Goal: Task Accomplishment & Management: Manage account settings

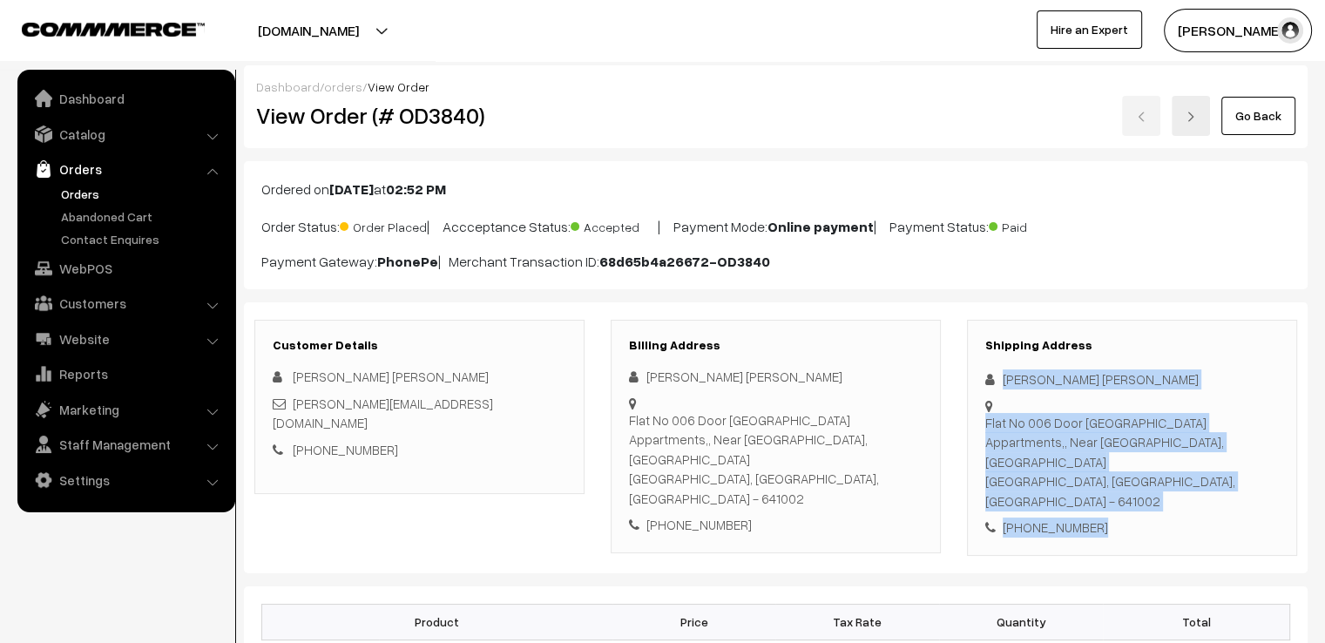
click at [1277, 94] on div "Dashboard / orders / View Order" at bounding box center [775, 87] width 1039 height 18
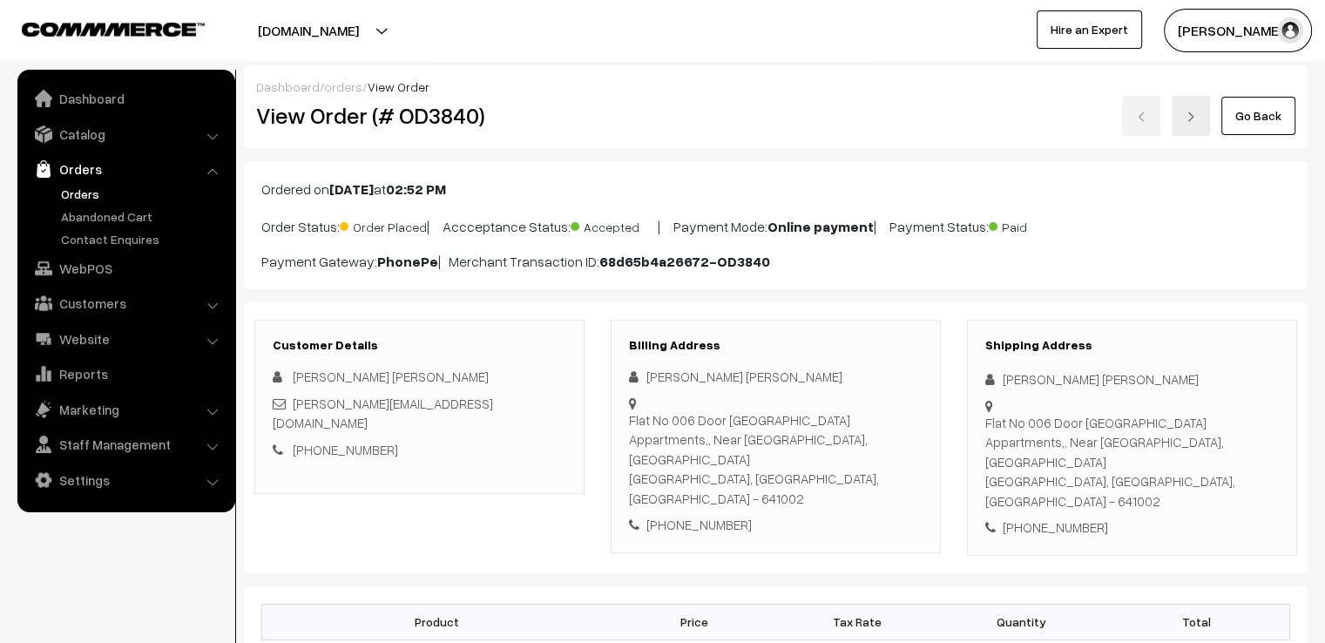
click at [1278, 102] on link "Go Back" at bounding box center [1259, 116] width 74 height 38
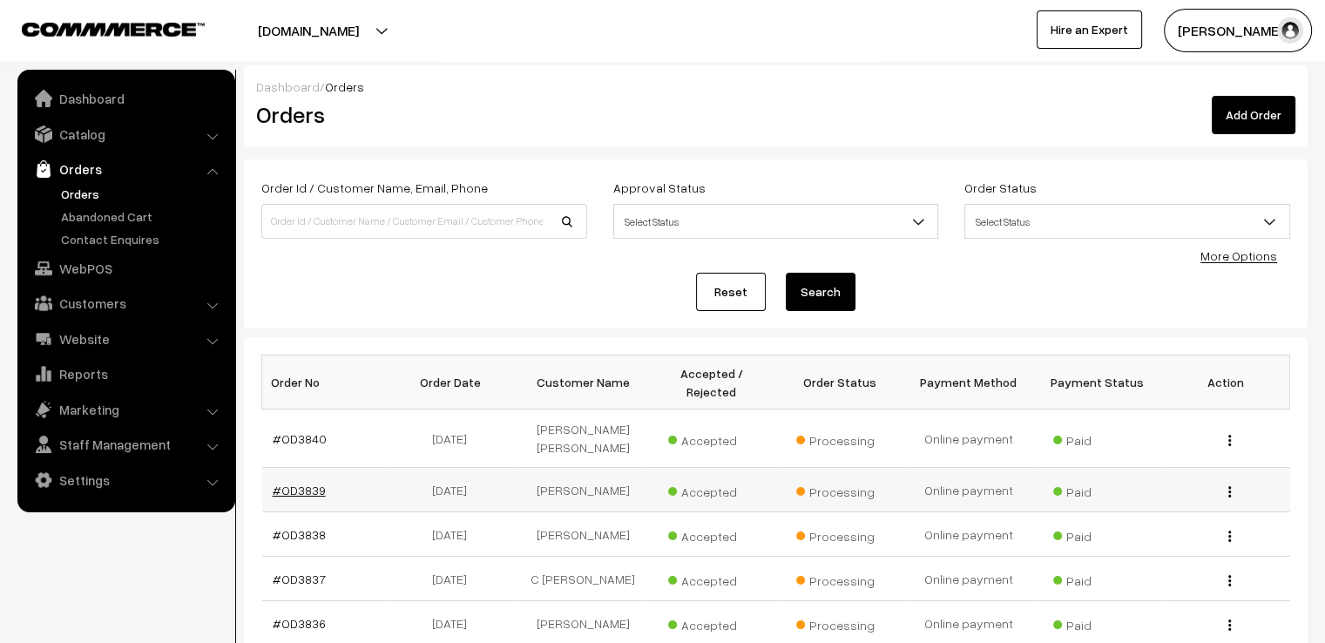
click at [310, 483] on link "#OD3839" at bounding box center [299, 490] width 53 height 15
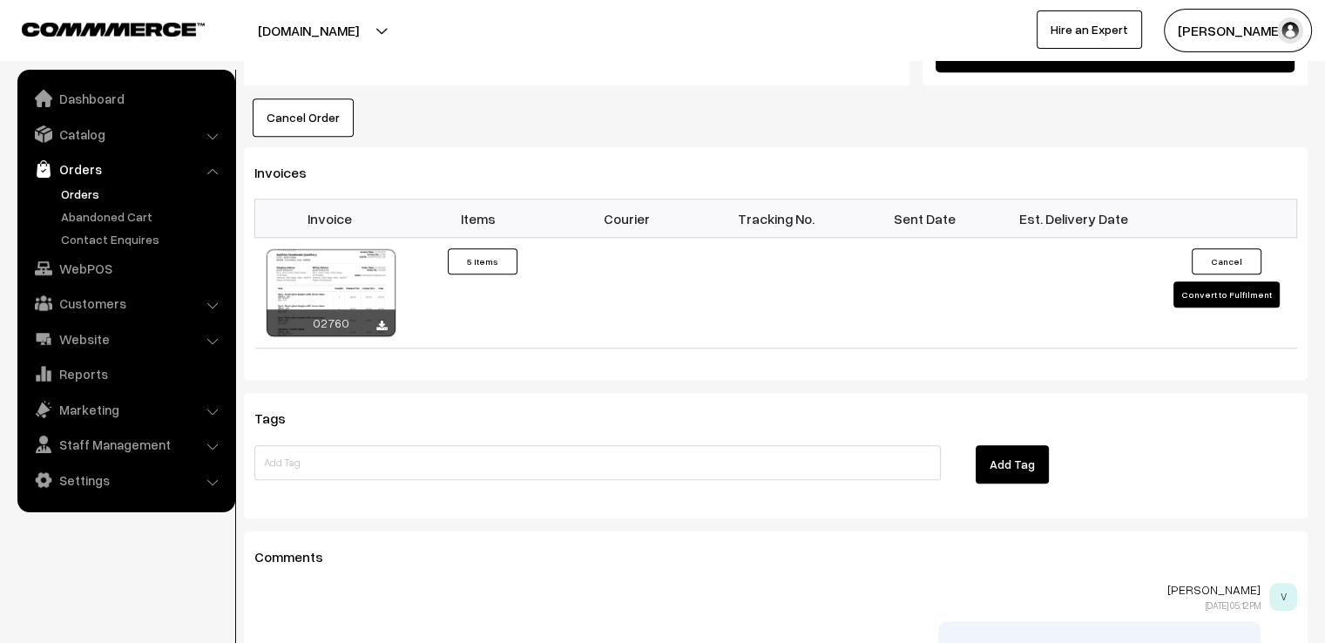
scroll to position [1673, 0]
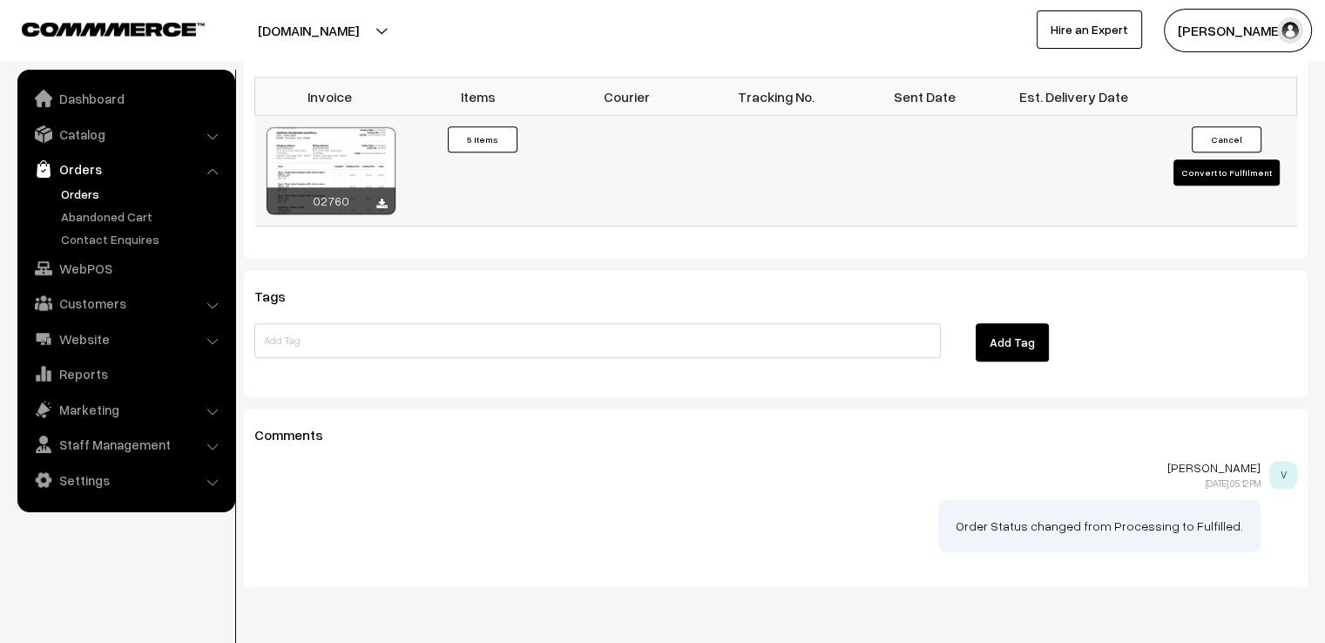
click at [1213, 159] on button "Convert to Fulfilment" at bounding box center [1227, 172] width 106 height 26
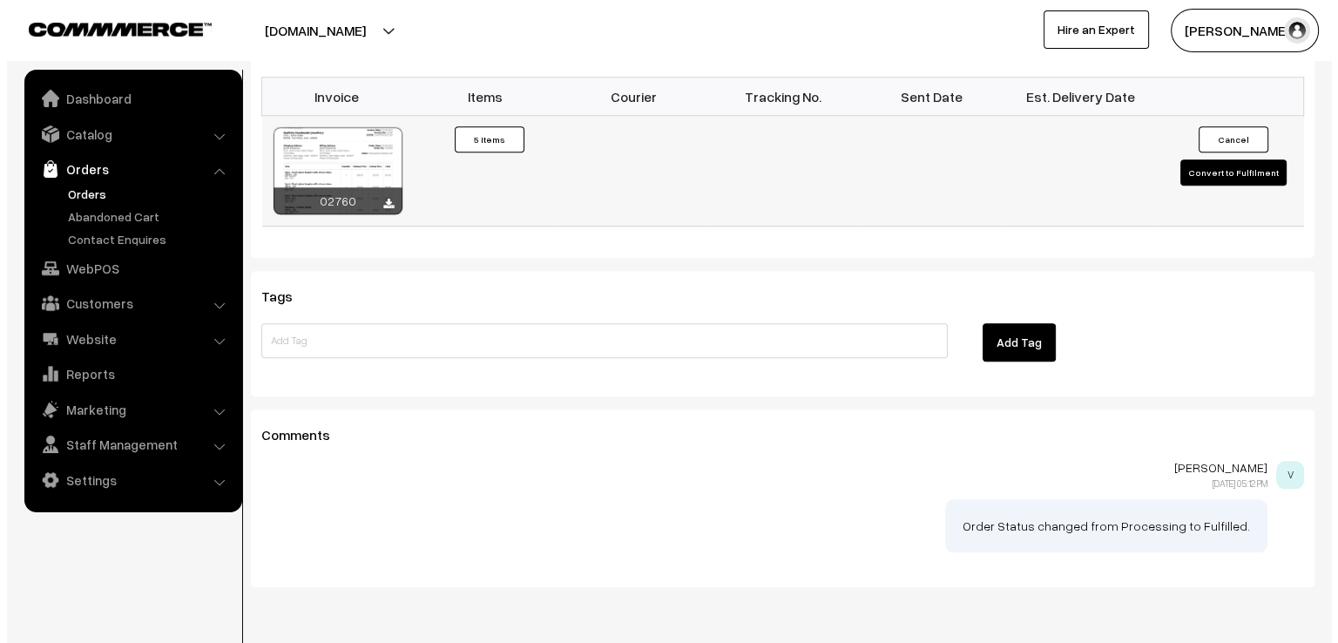
scroll to position [1680, 0]
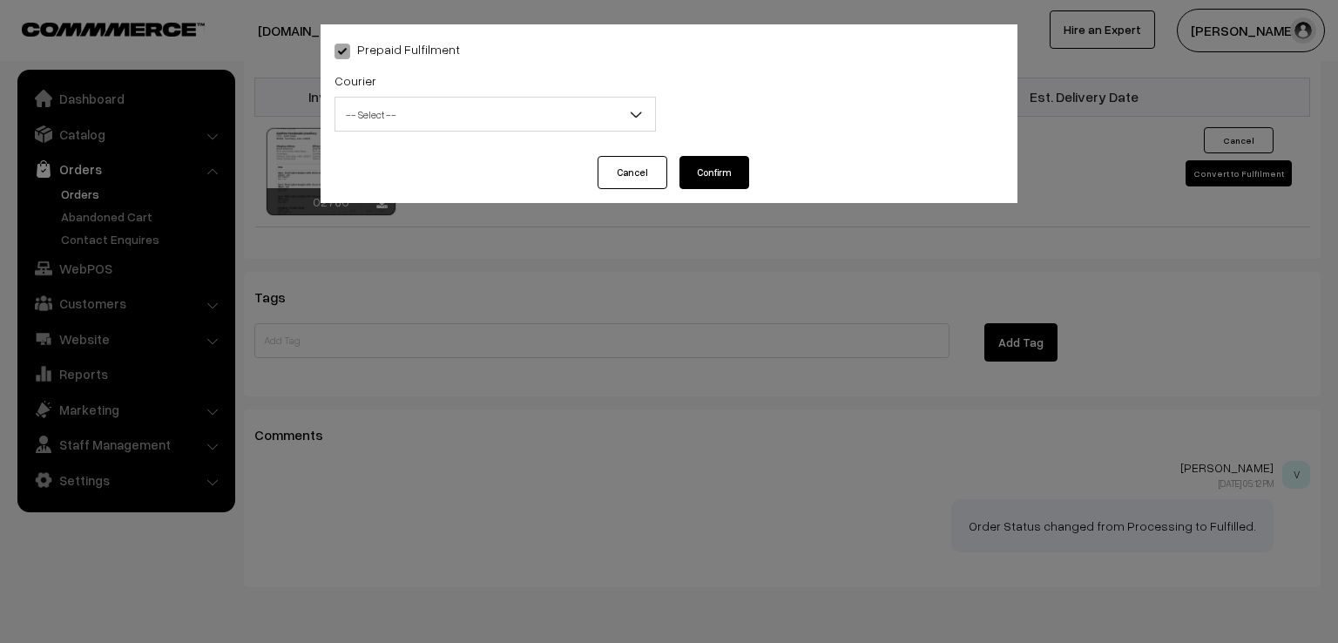
click at [592, 91] on div "Courier -- Select -- DTDC ST Courier India Post Professional Courier Self Pick …" at bounding box center [495, 101] width 321 height 62
click at [589, 121] on span "-- Select --" at bounding box center [495, 114] width 320 height 30
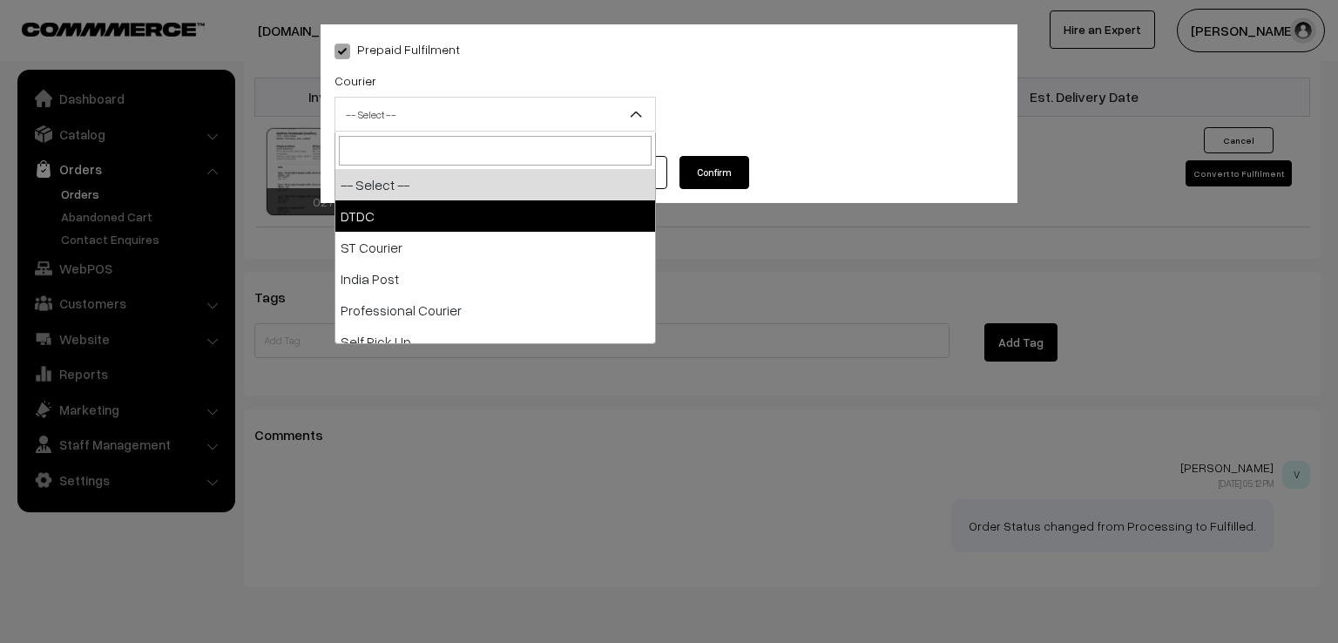
select select "1"
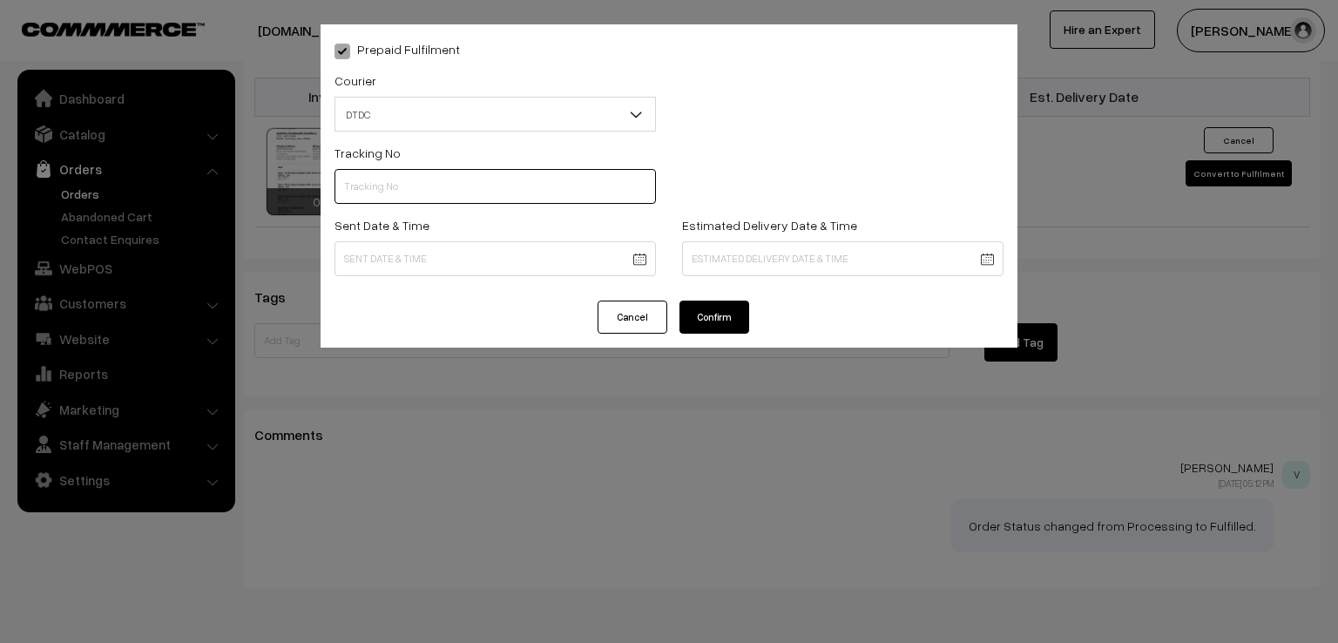
click at [495, 201] on input "text" at bounding box center [495, 186] width 321 height 35
type input "D1007704714"
drag, startPoint x: 427, startPoint y: 281, endPoint x: 428, endPoint y: 263, distance: 18.3
click at [428, 263] on div "Sent Date & Time" at bounding box center [495, 250] width 348 height 72
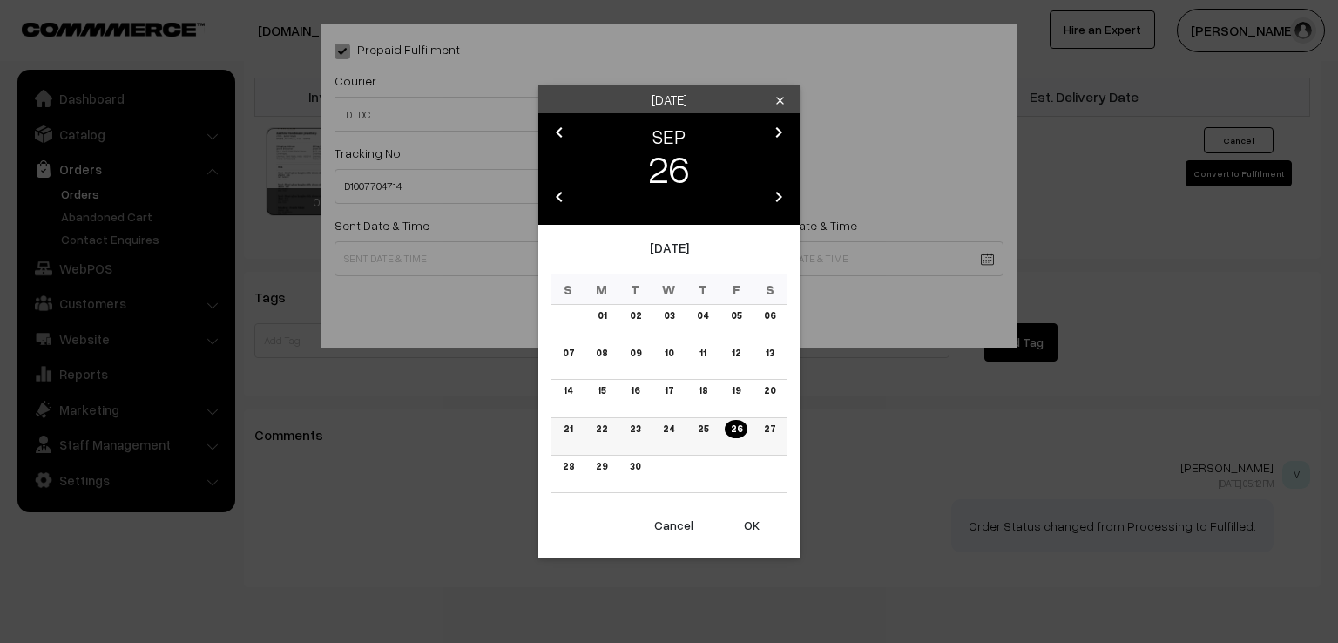
click at [697, 440] on td "25" at bounding box center [703, 435] width 34 height 37
click at [697, 435] on link "25" at bounding box center [702, 429] width 21 height 18
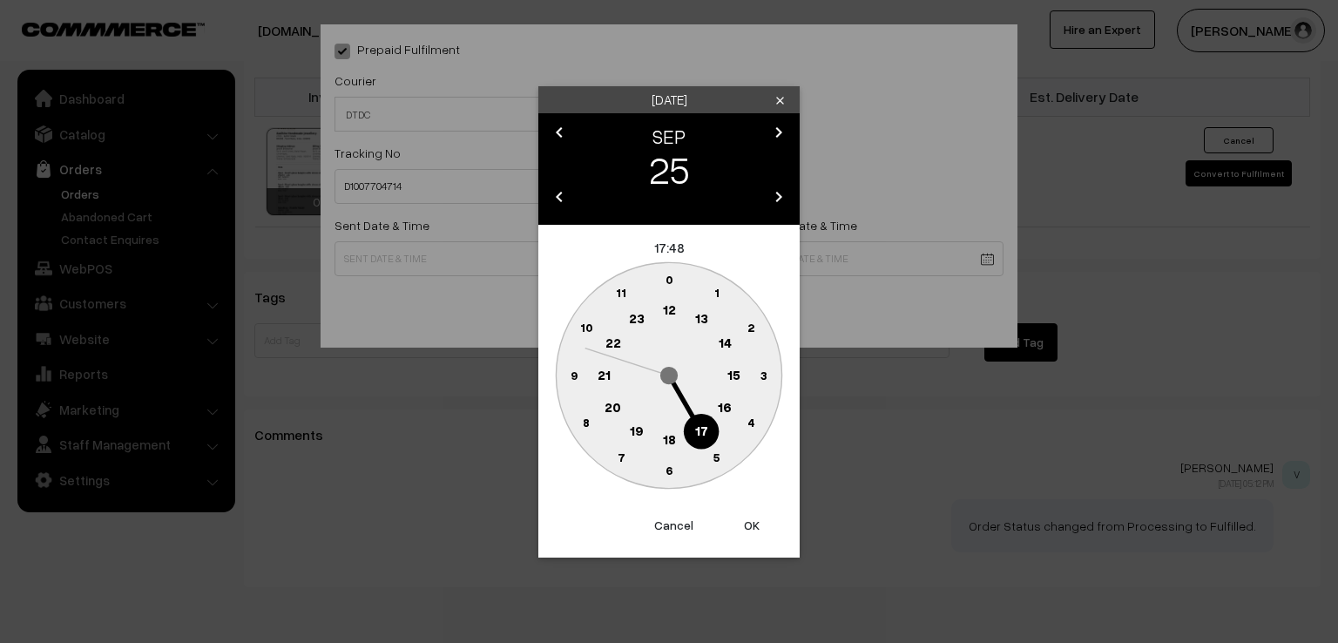
click at [565, 377] on circle at bounding box center [574, 375] width 36 height 36
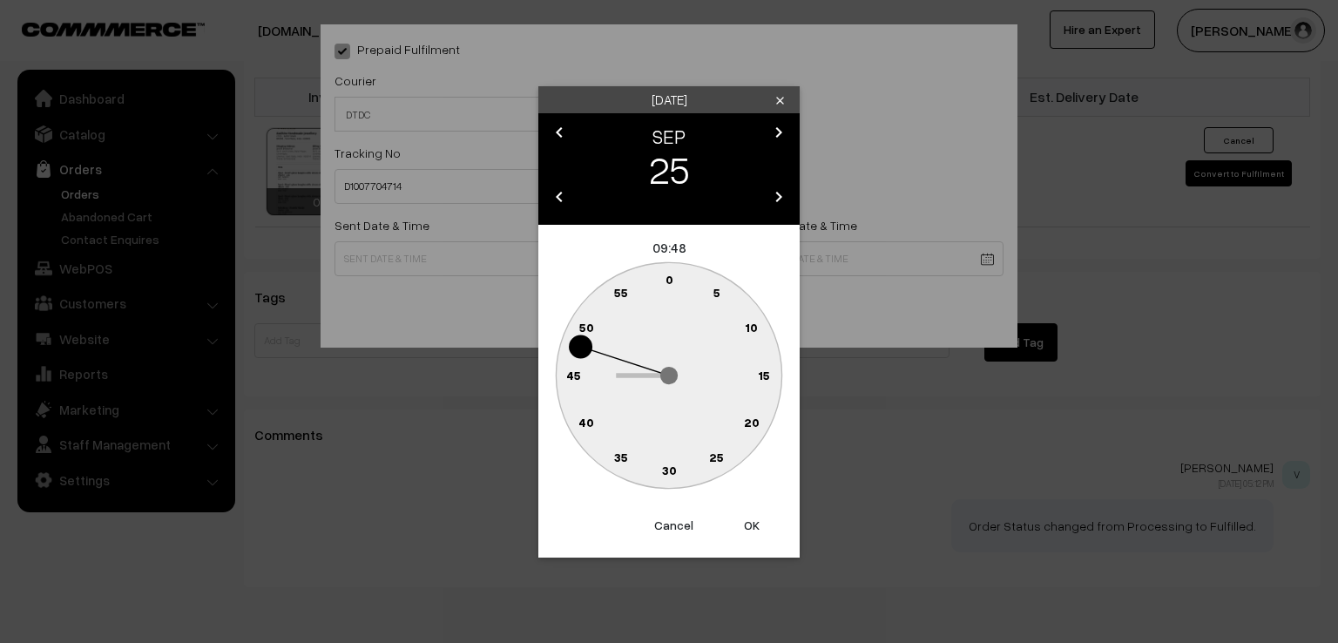
click at [668, 276] on text "0" at bounding box center [670, 279] width 8 height 15
type input "25-09-2025 09:00"
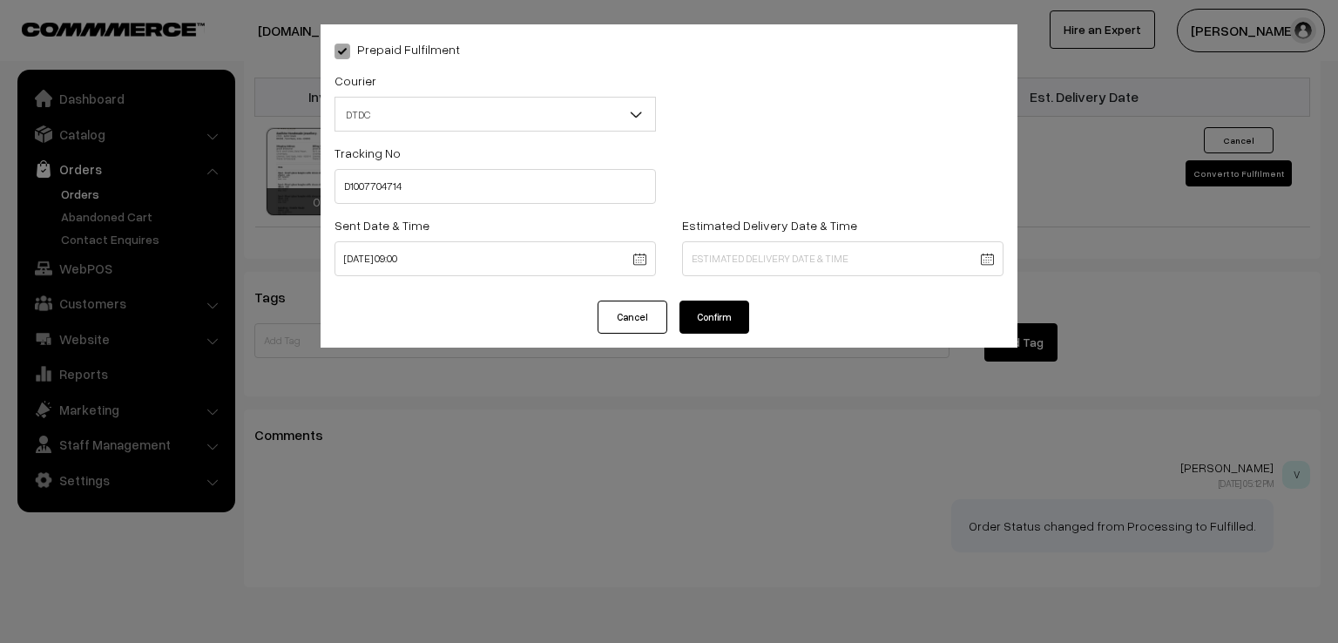
click at [704, 325] on button "Confirm" at bounding box center [715, 317] width 70 height 33
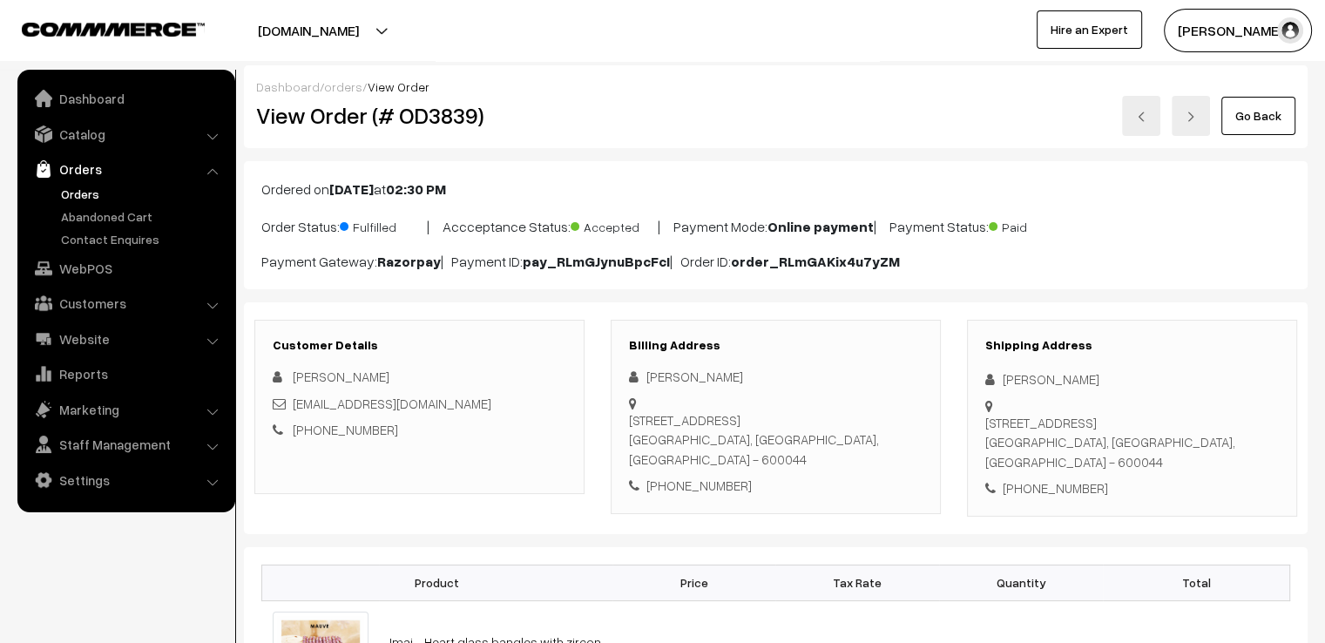
click at [1255, 131] on link "Go Back" at bounding box center [1259, 116] width 74 height 38
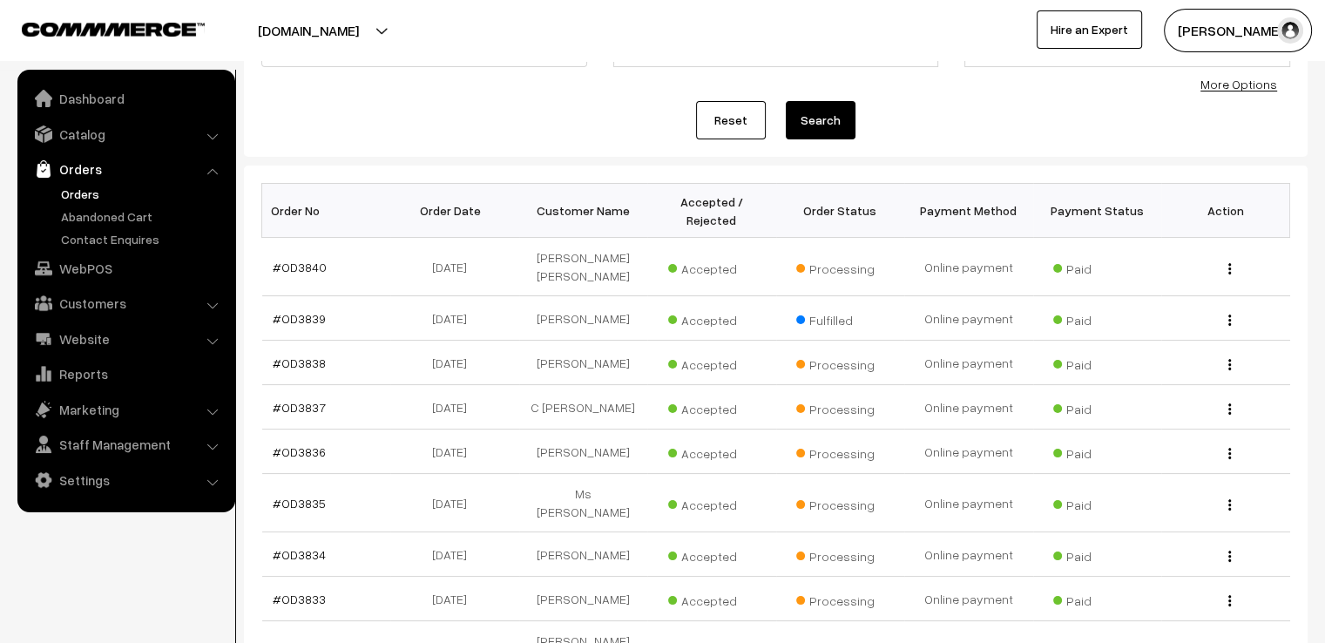
scroll to position [174, 0]
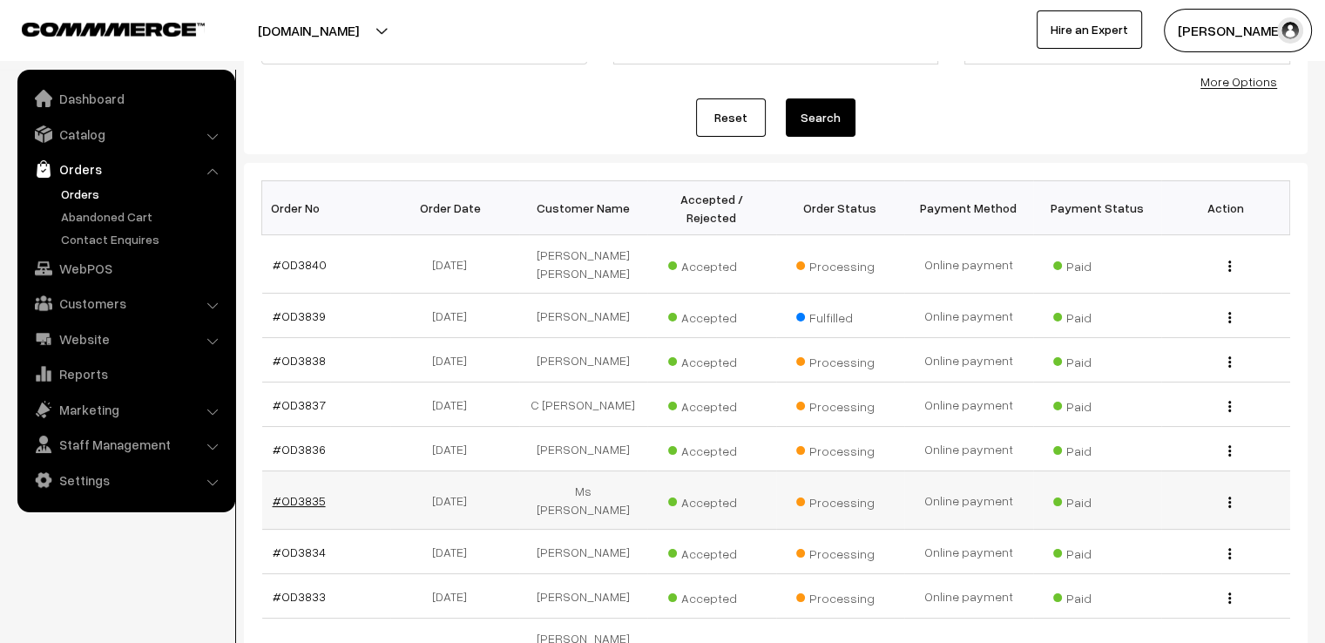
click at [302, 493] on link "#OD3835" at bounding box center [299, 500] width 53 height 15
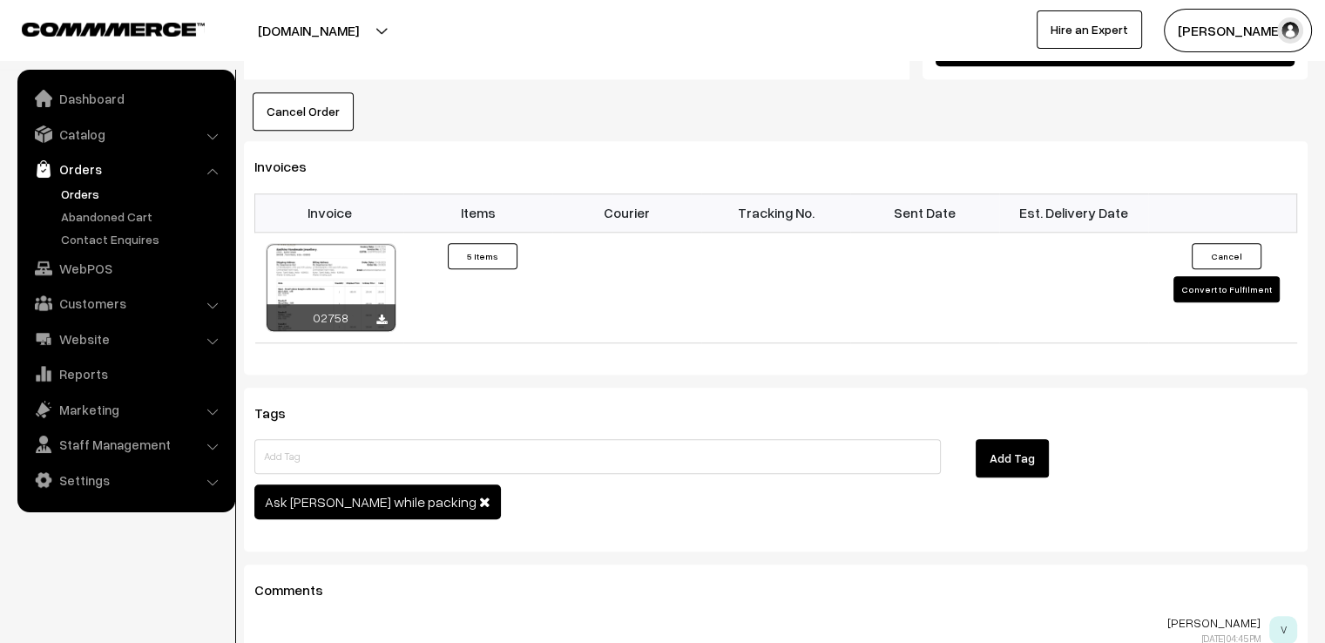
scroll to position [1603, 0]
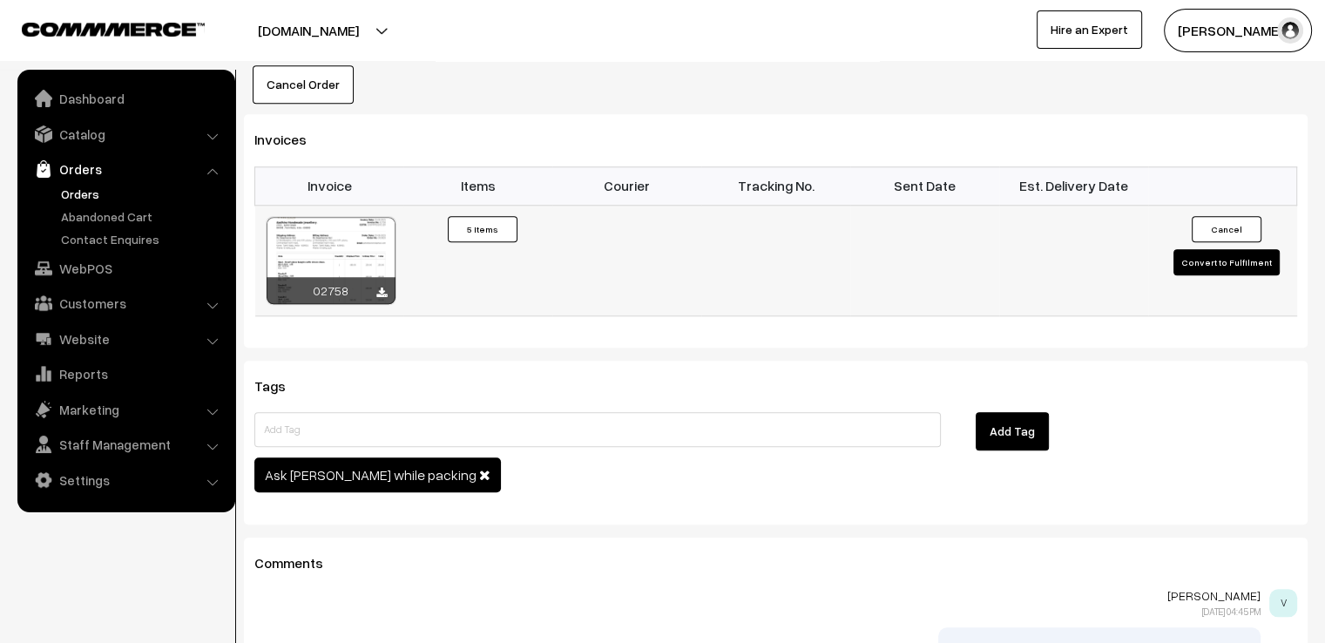
click at [1215, 249] on button "Convert to Fulfilment" at bounding box center [1227, 262] width 106 height 26
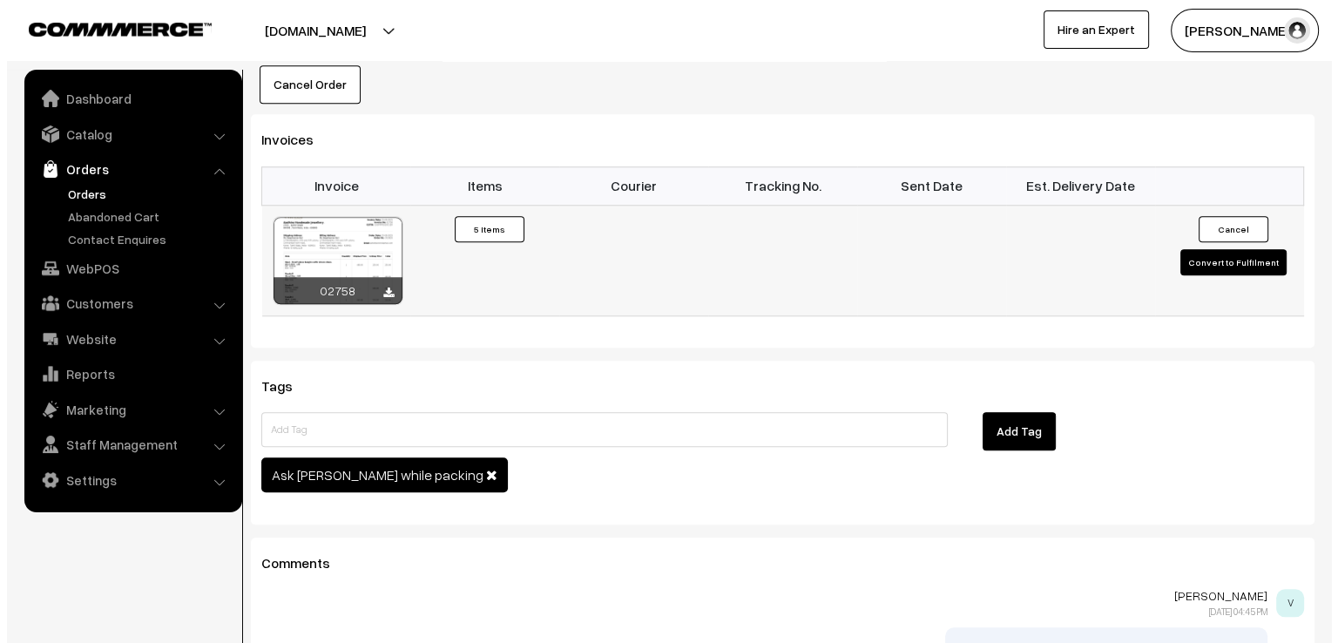
scroll to position [1610, 0]
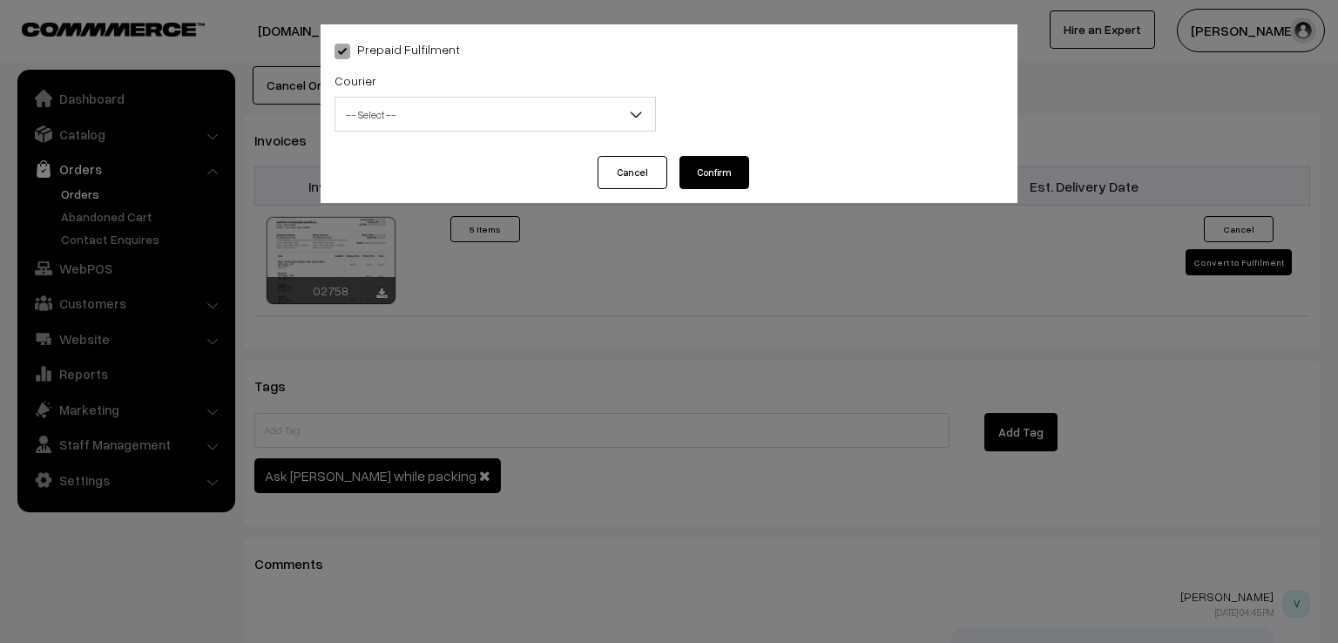
click at [580, 123] on span "-- Select --" at bounding box center [495, 114] width 320 height 30
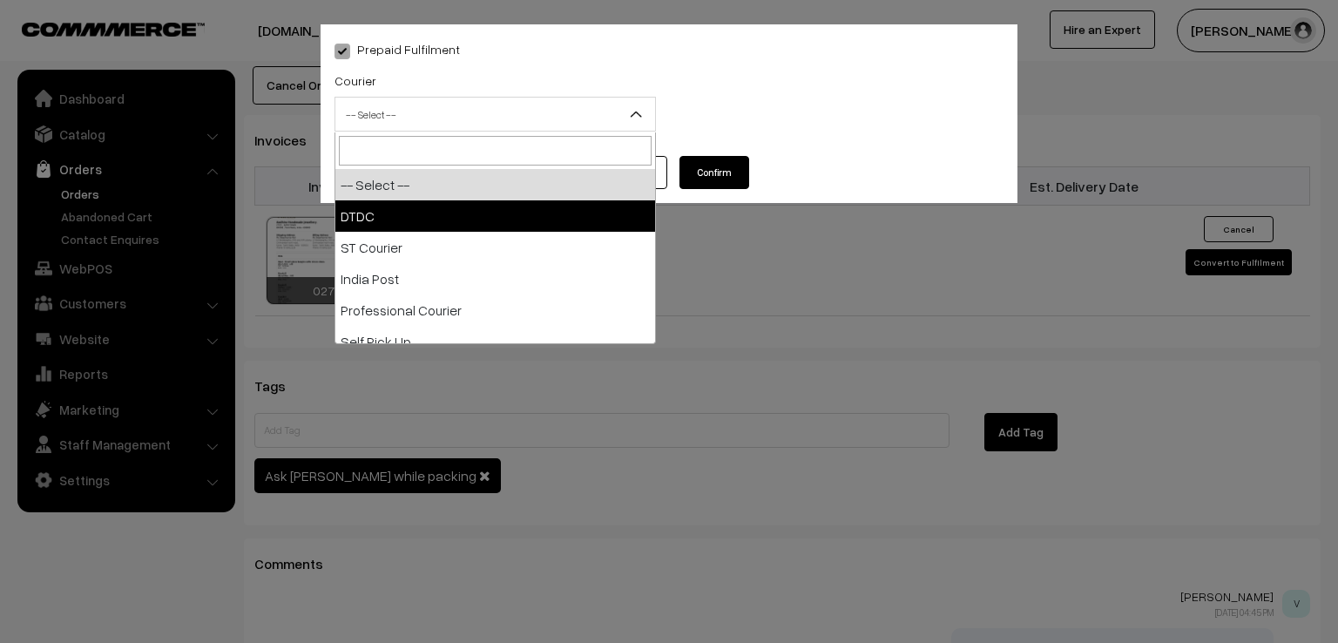
select select "1"
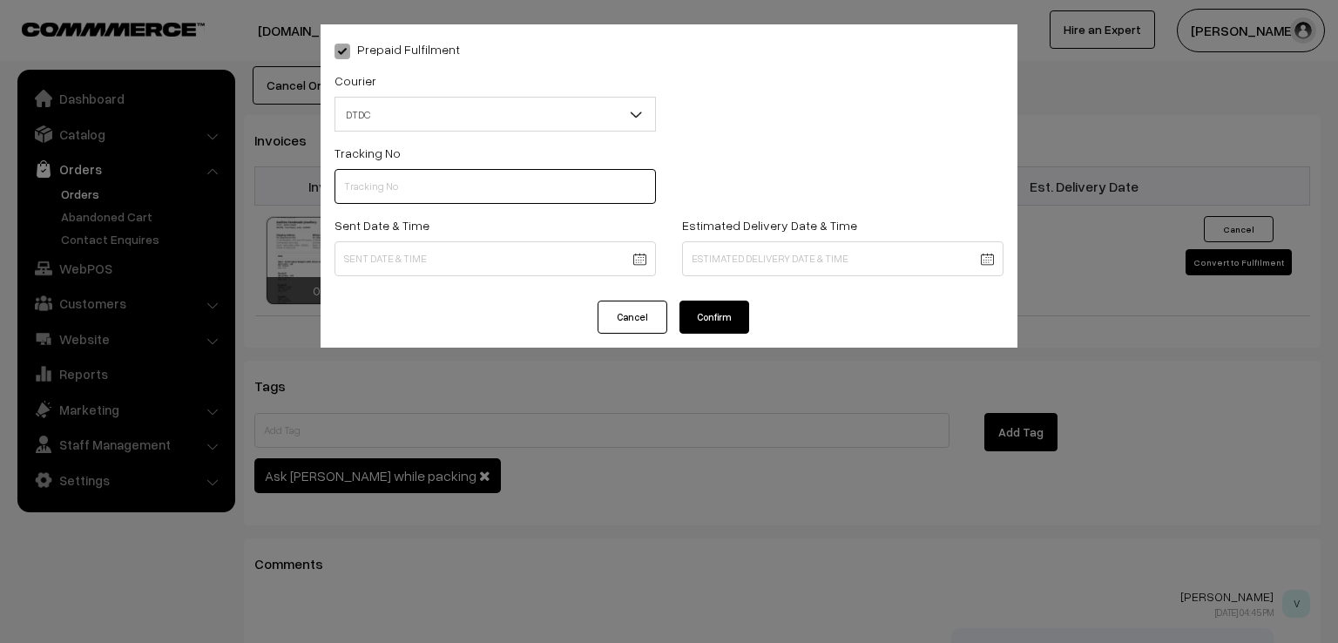
click at [490, 191] on input "text" at bounding box center [495, 186] width 321 height 35
type input "D1007710830"
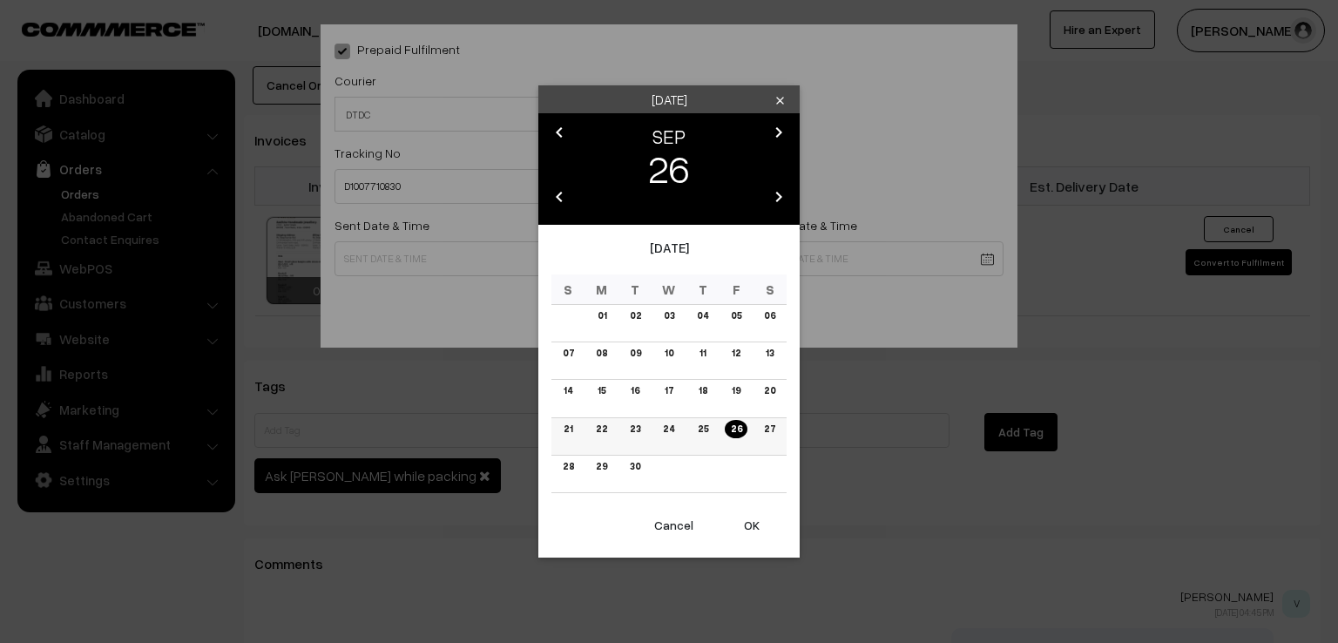
click at [713, 428] on td "25" at bounding box center [703, 435] width 34 height 37
click at [701, 429] on link "25" at bounding box center [702, 429] width 21 height 18
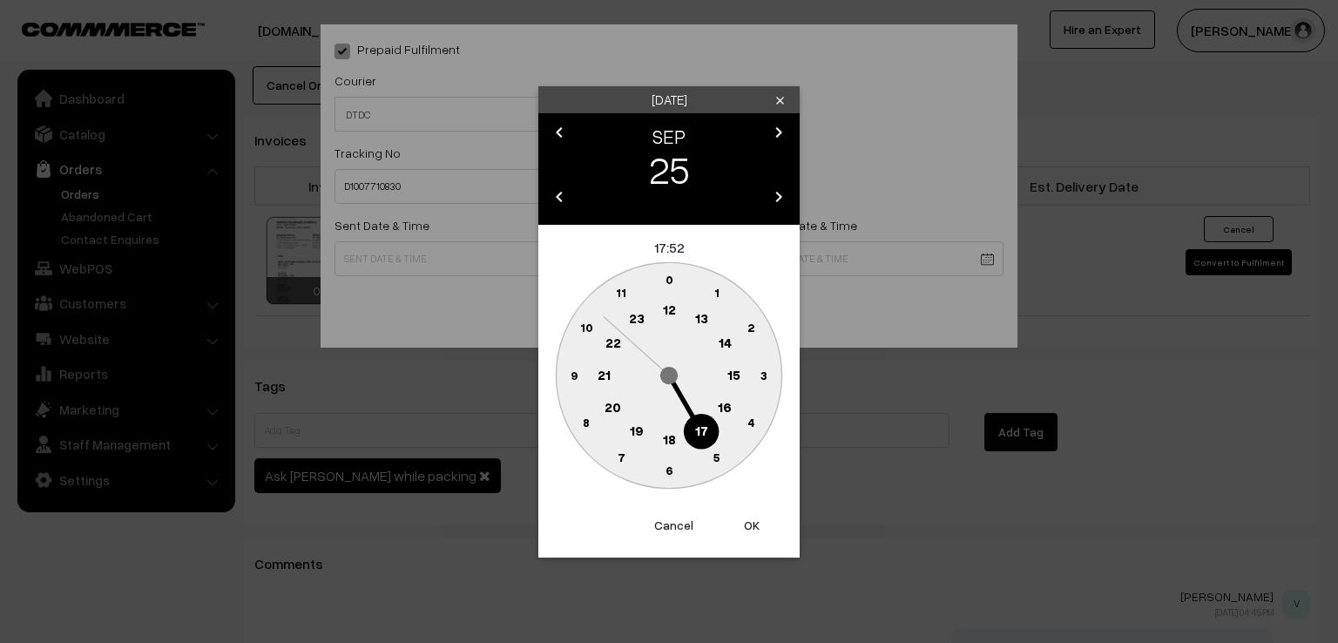
click at [564, 374] on circle at bounding box center [574, 375] width 36 height 36
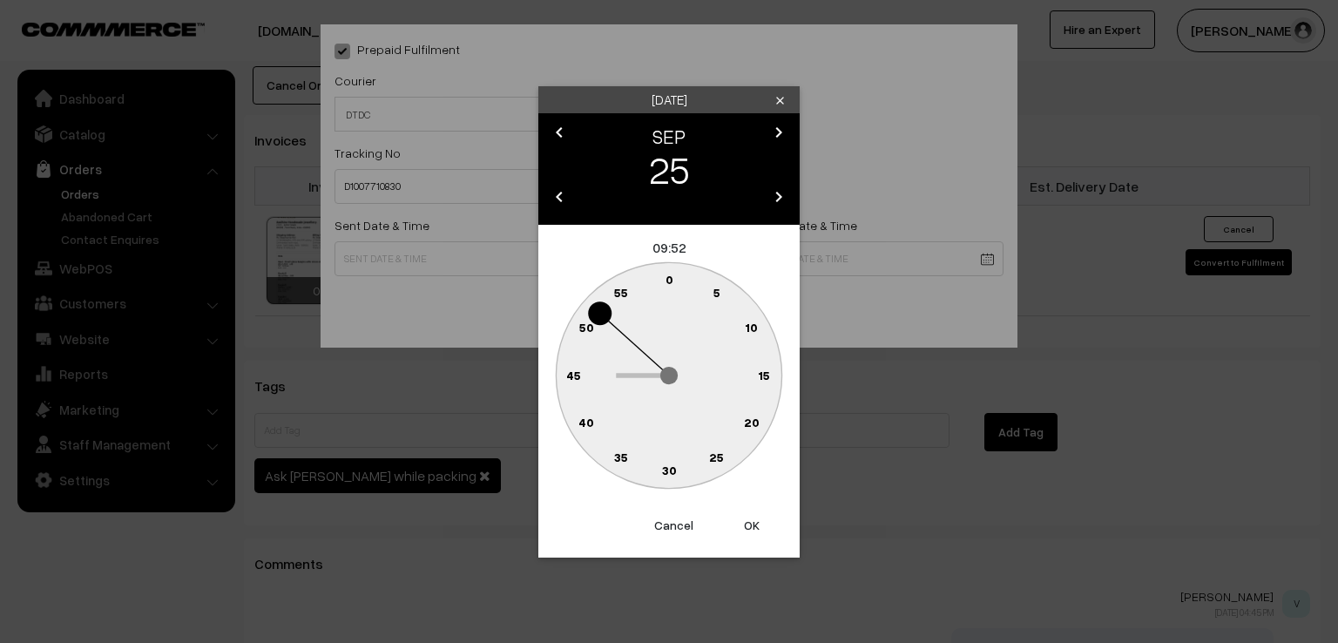
click at [668, 283] on text "0" at bounding box center [670, 279] width 8 height 15
type input "25-09-2025 09:00"
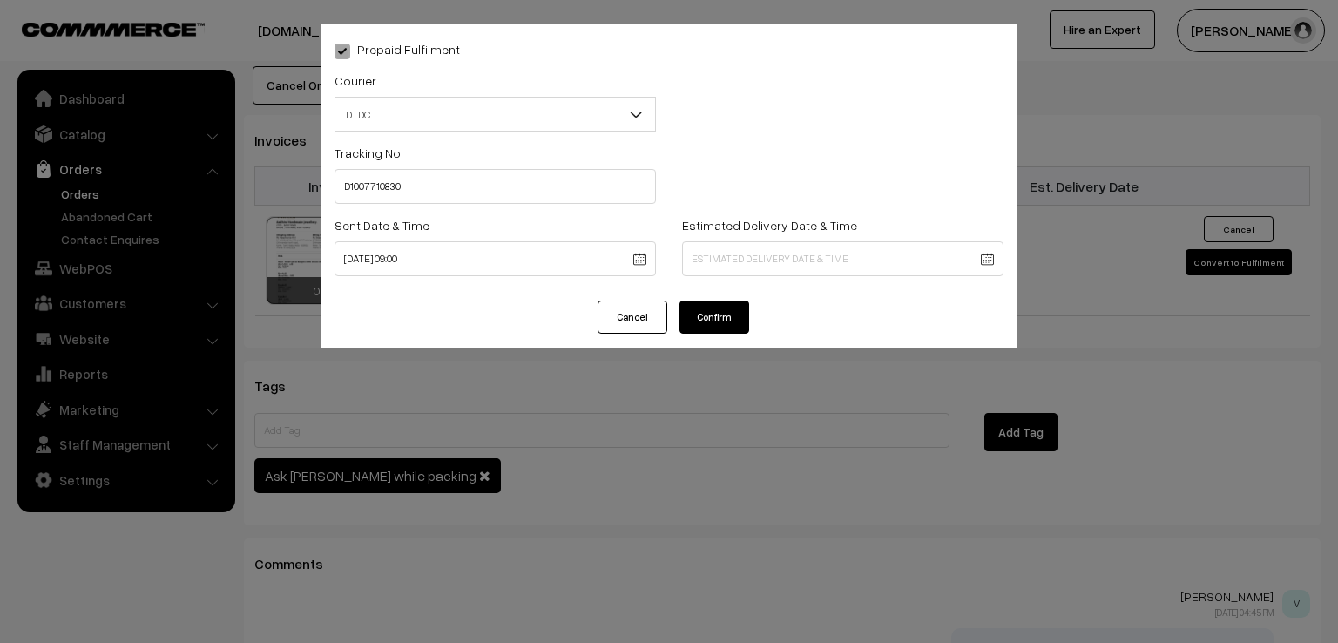
click at [707, 318] on button "Confirm" at bounding box center [715, 317] width 70 height 33
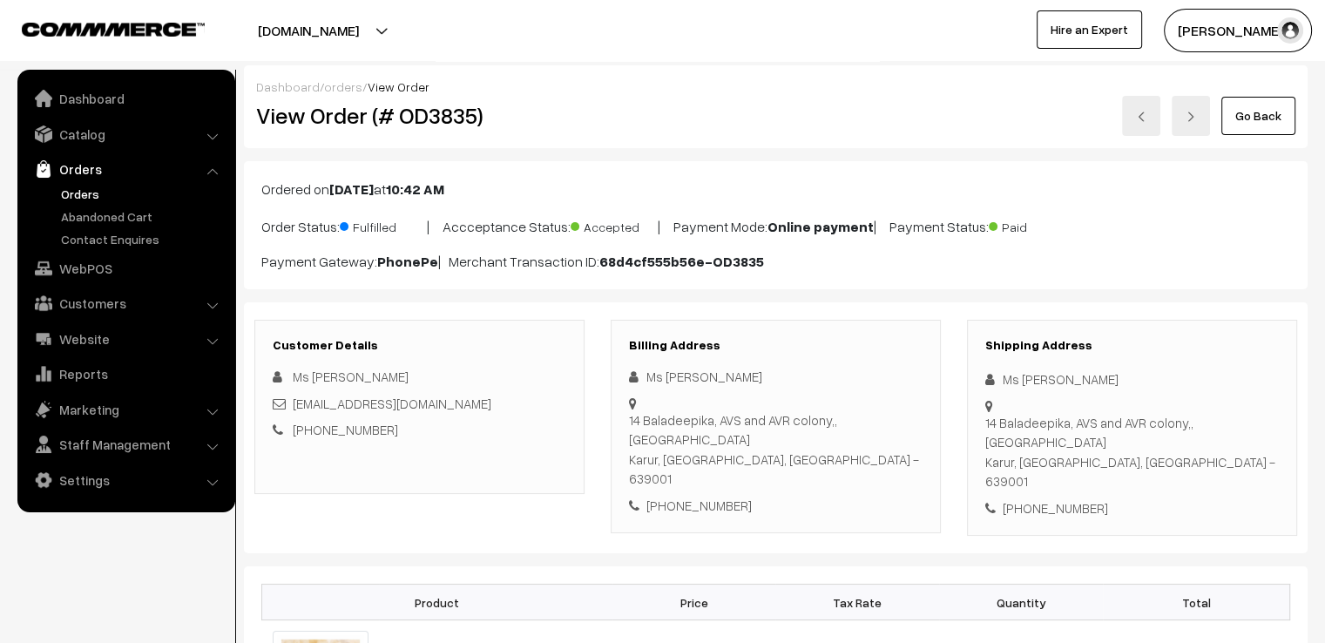
click at [1224, 123] on link "Go Back" at bounding box center [1259, 116] width 74 height 38
